Goal: Navigation & Orientation: Find specific page/section

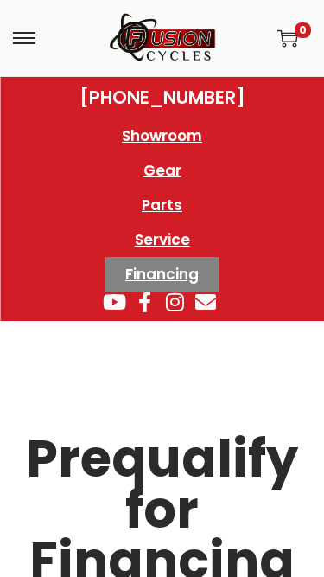
click at [136, 433] on h2 "Prequalify for Financing Now!" at bounding box center [162, 535] width 307 height 204
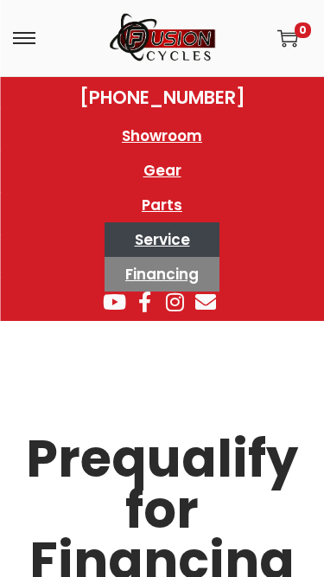
click at [106, 250] on link "Service" at bounding box center [162, 239] width 115 height 35
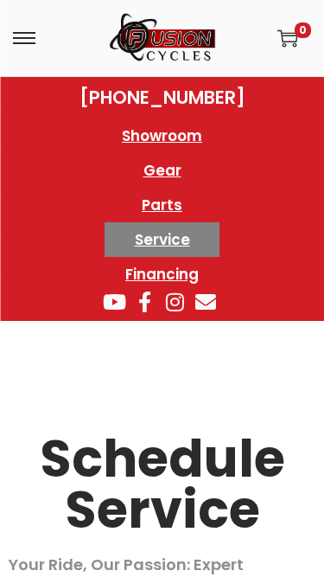
click at [184, 433] on h2 "Schedule Service" at bounding box center [162, 484] width 307 height 102
click at [53, 266] on div "Showroom Gear Parts Service Financing Showroom Gear Parts Service Financing" at bounding box center [162, 201] width 324 height 182
click at [83, 286] on div "Showroom Gear Parts Service Financing Showroom Gear Parts Service Financing" at bounding box center [162, 201] width 324 height 182
click at [123, 379] on div at bounding box center [162, 394] width 307 height 43
click at [209, 394] on div at bounding box center [162, 394] width 307 height 43
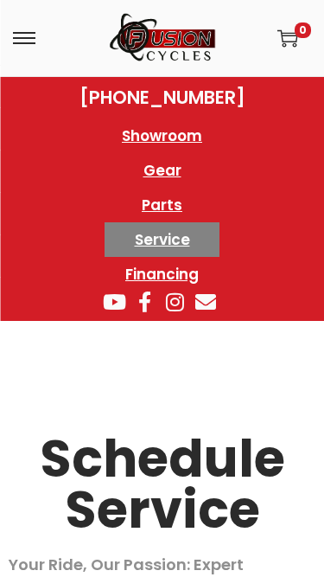
click at [161, 385] on div at bounding box center [162, 394] width 307 height 43
click at [164, 248] on link "Service" at bounding box center [162, 239] width 115 height 35
click at [155, 465] on h2 "Schedule Service" at bounding box center [162, 484] width 307 height 102
click at [230, 388] on div at bounding box center [162, 394] width 307 height 43
click at [169, 335] on div at bounding box center [162, 343] width 307 height 26
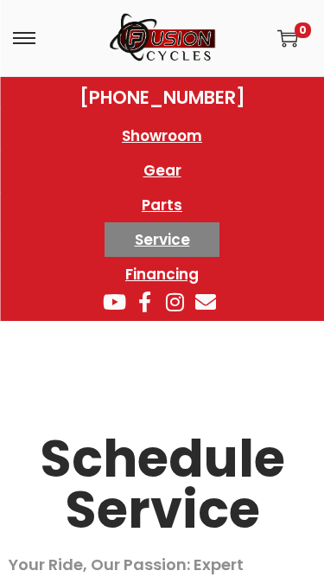
click at [157, 311] on icon at bounding box center [145, 302] width 26 height 21
